Goal: Register for event/course

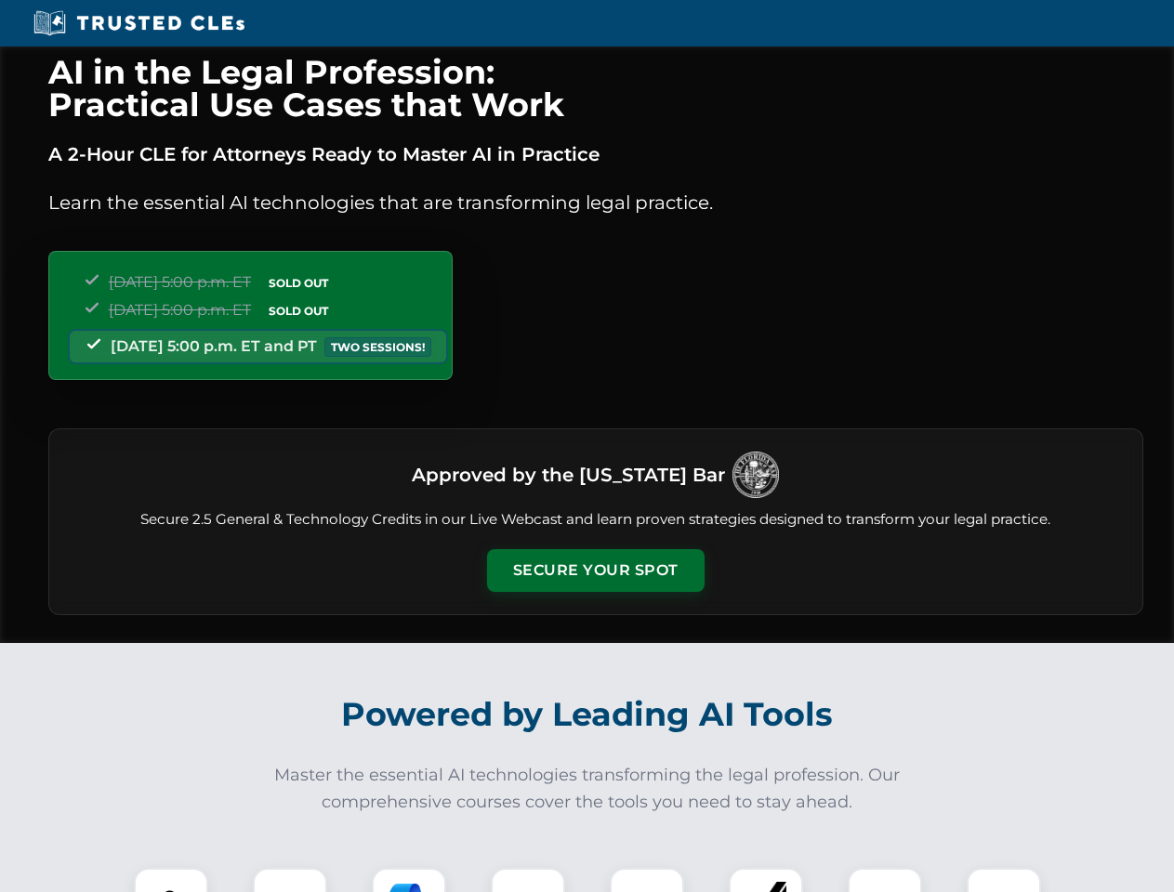
click at [595, 571] on button "Secure Your Spot" at bounding box center [596, 570] width 218 height 43
click at [171, 880] on img at bounding box center [171, 906] width 54 height 54
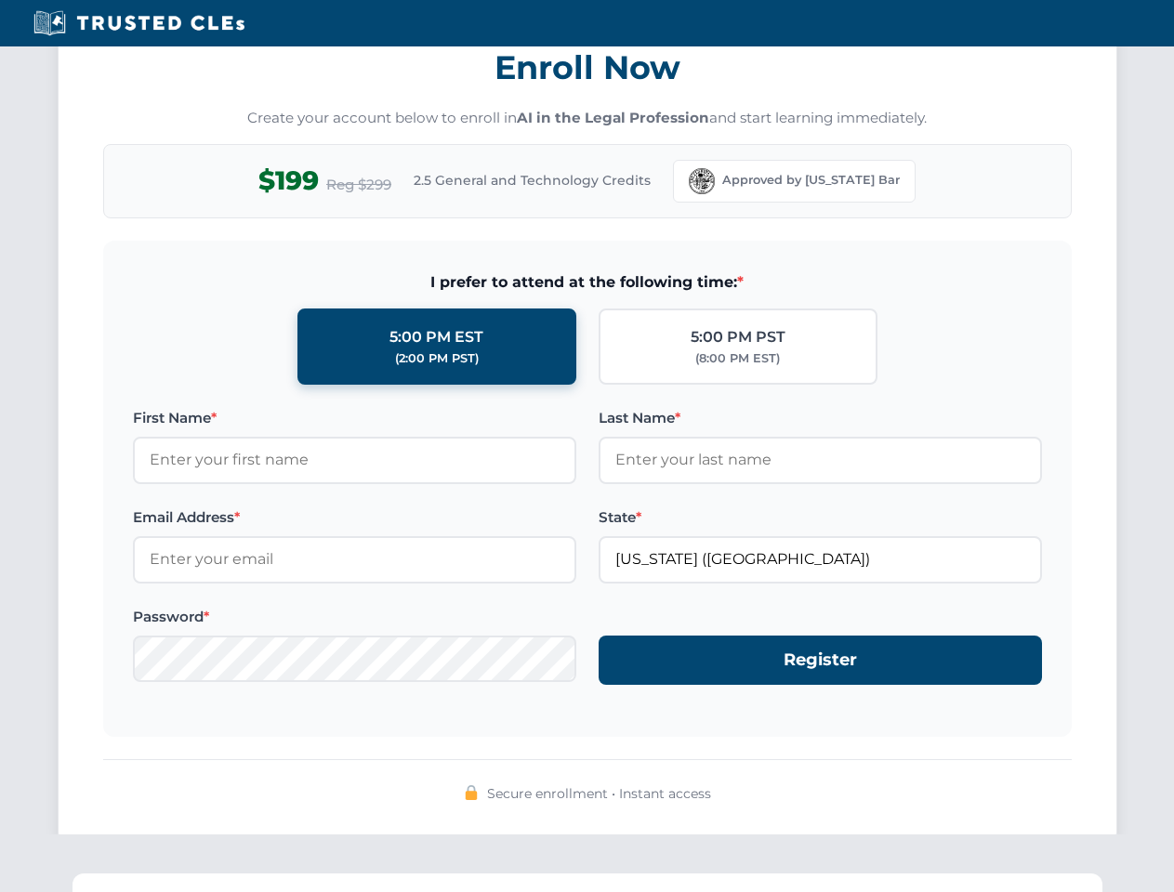
scroll to position [1825, 0]
